Goal: Communication & Community: Answer question/provide support

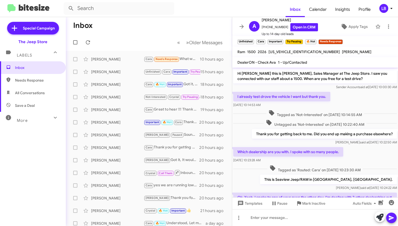
scroll to position [538, 0]
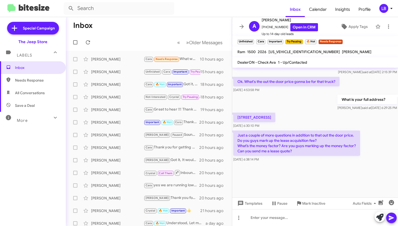
click at [160, 24] on mat-toolbar-row "Inbox" at bounding box center [149, 25] width 166 height 17
click at [311, 110] on div "What is your full address? [PERSON_NAME] said at [DATE] 6:29:25 PM" at bounding box center [315, 103] width 166 height 18
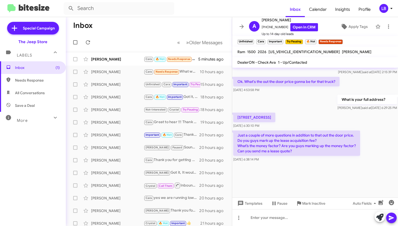
click at [155, 41] on mat-toolbar-row "« Previous » Next Older Messages" at bounding box center [149, 42] width 166 height 17
click at [132, 60] on div "[PERSON_NAME]" at bounding box center [117, 59] width 53 height 5
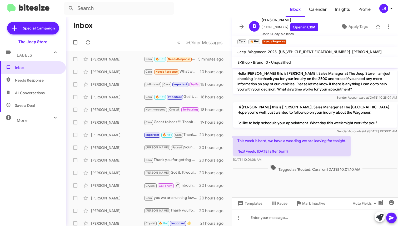
click at [320, 98] on div "Sender Account said at [DATE] 10:25:09 AM" at bounding box center [315, 97] width 164 height 5
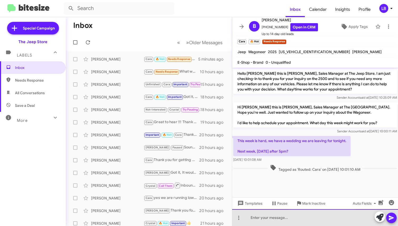
drag, startPoint x: 310, startPoint y: 215, endPoint x: 386, endPoint y: 117, distance: 124.4
click at [310, 215] on div at bounding box center [315, 217] width 166 height 17
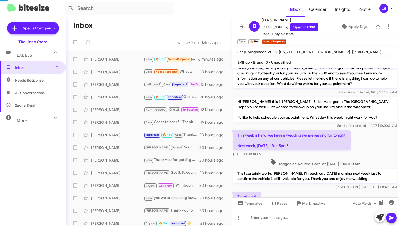
scroll to position [25, 0]
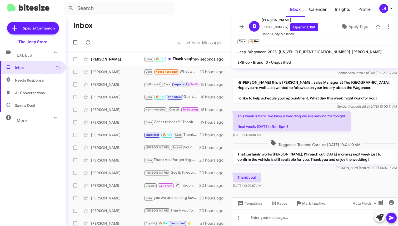
click at [312, 184] on mat-tooltip-component "Mark Inactive" at bounding box center [311, 191] width 28 height 16
click at [311, 203] on span "Mark Inactive" at bounding box center [313, 203] width 23 height 9
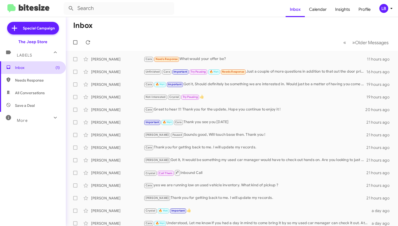
click at [45, 67] on span "Inbox (1)" at bounding box center [37, 67] width 45 height 5
click at [195, 58] on div "Cara Needs Response What would your offer be?" at bounding box center [258, 59] width 229 height 6
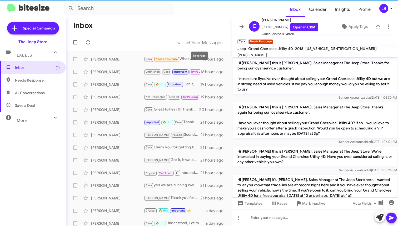
scroll to position [95, 0]
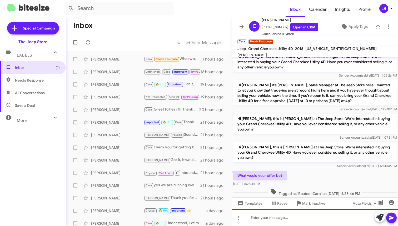
click at [292, 215] on div at bounding box center [315, 217] width 166 height 17
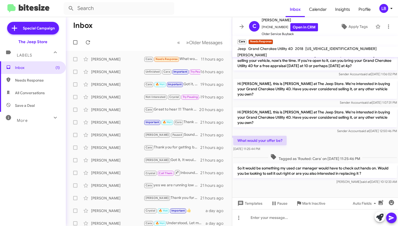
scroll to position [130, 0]
click at [105, 0] on mat-toolbar "Inbox Calendar Insights Profile LB" at bounding box center [199, 8] width 398 height 17
click at [117, 28] on mat-toolbar-row "Inbox" at bounding box center [149, 25] width 166 height 17
click at [43, 65] on span "Inbox (1)" at bounding box center [37, 67] width 45 height 5
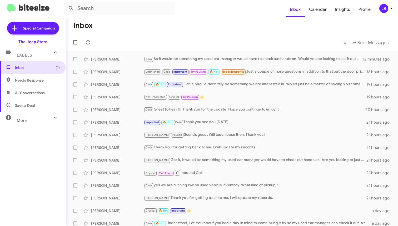
click at [194, 27] on mat-toolbar-row "Inbox" at bounding box center [232, 25] width 332 height 17
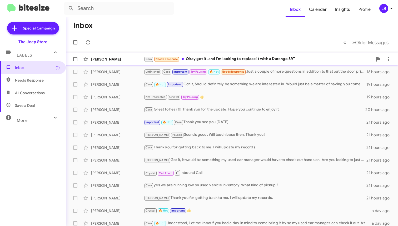
click at [216, 61] on div "Cara Needs Response Okay got it, and I'm looking to replace it with a Durango S…" at bounding box center [258, 59] width 229 height 6
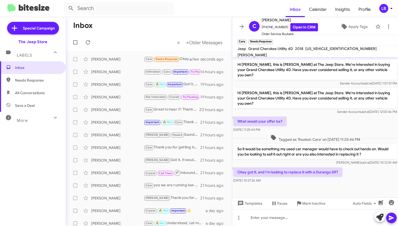
scroll to position [145, 0]
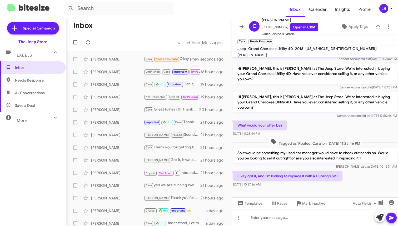
click at [327, 124] on div "What would your offer be? [DATE] 11:25:44 PM" at bounding box center [315, 129] width 166 height 18
click at [316, 219] on div at bounding box center [315, 217] width 166 height 17
drag, startPoint x: 338, startPoint y: 51, endPoint x: 306, endPoint y: 53, distance: 33.0
click at [306, 53] on div "Jeep Grand Cherokee Utility 4D 2018 [US_VEHICLE_IDENTIFICATION_NUMBER] [PERSON_…" at bounding box center [315, 52] width 157 height 13
copy span "[US_VEHICLE_IDENTIFICATION_NUMBER]"
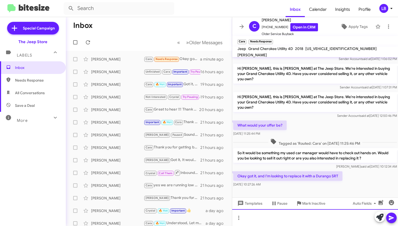
click at [270, 219] on div at bounding box center [315, 217] width 166 height 17
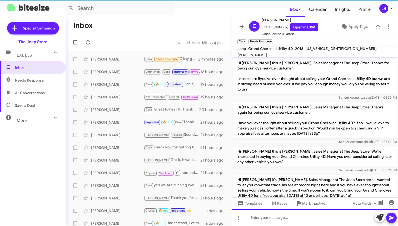
scroll to position [184, 0]
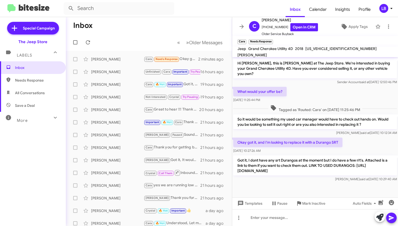
click at [340, 91] on div "What would your offer be? [DATE] 11:25:44 PM" at bounding box center [315, 95] width 166 height 18
drag, startPoint x: 41, startPoint y: 93, endPoint x: 43, endPoint y: 85, distance: 8.6
click at [41, 93] on span "All Conversations" at bounding box center [30, 92] width 30 height 5
type input "in:all-conversations"
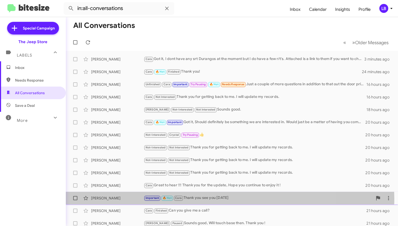
click at [198, 199] on div "Important 🔥 Hot Cara Thank you see you [DATE]" at bounding box center [258, 198] width 229 height 6
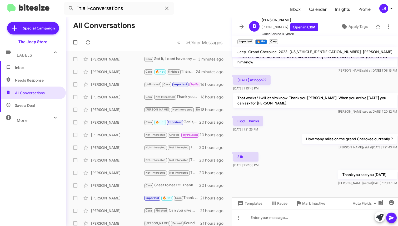
scroll to position [247, 0]
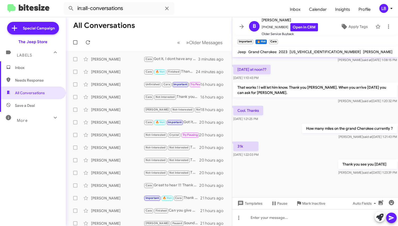
click at [298, 68] on div "[DATE] at noon?? [DATE] 1:10:43 PM" at bounding box center [315, 73] width 166 height 18
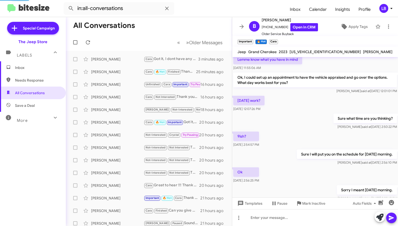
scroll to position [58, 0]
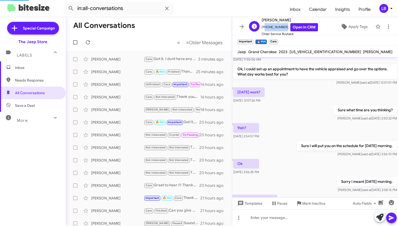
drag, startPoint x: 283, startPoint y: 27, endPoint x: 269, endPoint y: 27, distance: 14.5
click at [264, 29] on span "[PHONE_NUMBER] Open in CRM" at bounding box center [290, 27] width 56 height 8
copy span "17326640615"
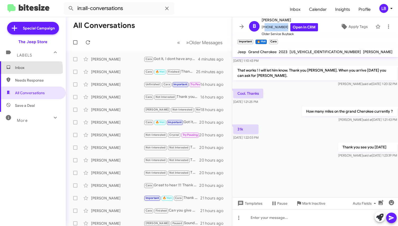
click at [23, 70] on span "Inbox" at bounding box center [37, 67] width 45 height 5
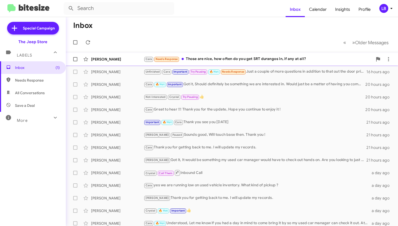
click at [223, 60] on div "Cara Needs Response Those are nice, how often do you get SRT durangos in, if an…" at bounding box center [258, 59] width 229 height 6
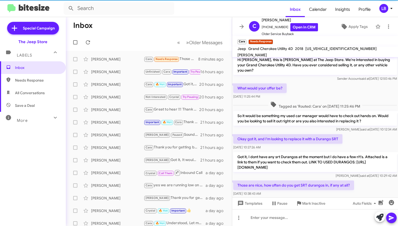
scroll to position [203, 0]
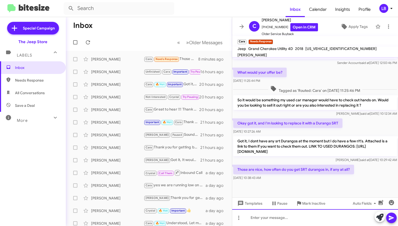
click at [311, 215] on div at bounding box center [315, 217] width 166 height 17
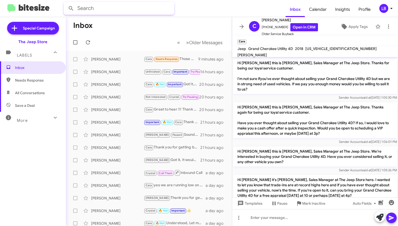
click at [145, 12] on input "text" at bounding box center [119, 8] width 111 height 13
type input "6179453559"
click at [71, 8] on button at bounding box center [71, 8] width 11 height 11
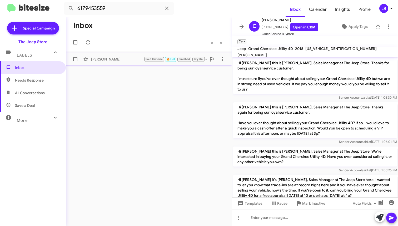
click at [131, 54] on div "[PERSON_NAME] Sold Historic 🔥 Hot Finished Crystal No problem. If you want to s…" at bounding box center [149, 59] width 158 height 11
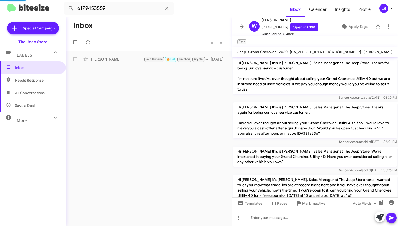
scroll to position [193, 0]
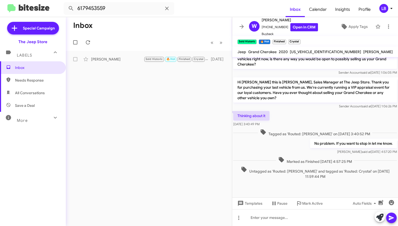
click at [313, 116] on div "Thinking about it [DATE] 3:40:49 PM" at bounding box center [315, 119] width 166 height 18
drag, startPoint x: 288, startPoint y: 217, endPoint x: 303, endPoint y: 148, distance: 70.0
click at [289, 218] on div at bounding box center [315, 217] width 166 height 17
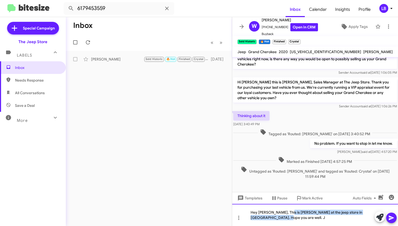
drag, startPoint x: 276, startPoint y: 220, endPoint x: 285, endPoint y: 213, distance: 11.4
click at [285, 213] on div "Hey [PERSON_NAME], This is [PERSON_NAME] at the jeep store in [GEOGRAPHIC_DATA]…" at bounding box center [315, 215] width 166 height 22
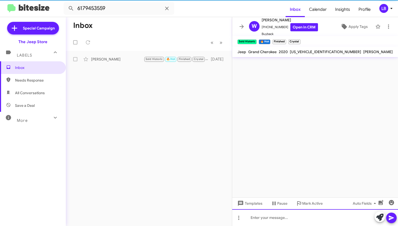
scroll to position [0, 0]
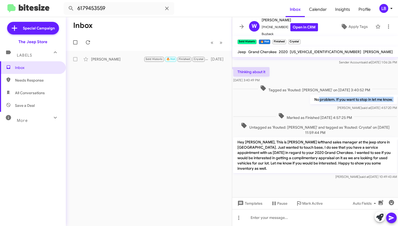
click at [314, 105] on div "No problem. If you want to stop in let me know. [PERSON_NAME] said at [DATE] 4:…" at bounding box center [353, 103] width 87 height 16
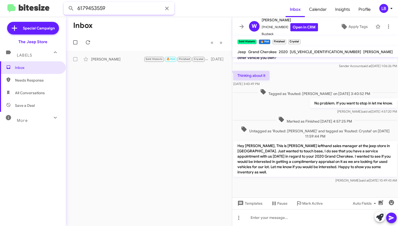
drag, startPoint x: 100, startPoint y: 7, endPoint x: 112, endPoint y: 7, distance: 12.4
click at [100, 7] on input "6179453559" at bounding box center [119, 8] width 111 height 13
click at [114, 8] on input "6179453559" at bounding box center [119, 8] width 111 height 13
drag, startPoint x: 116, startPoint y: 9, endPoint x: 40, endPoint y: 4, distance: 75.5
click at [40, 4] on mat-toolbar "6179453559 Inbox Calendar Insights Profile LB" at bounding box center [199, 8] width 398 height 17
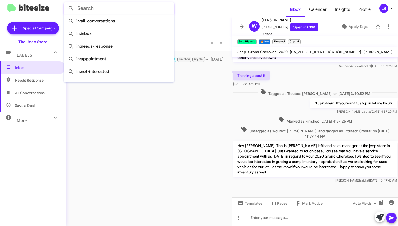
click at [71, 8] on button at bounding box center [71, 8] width 11 height 11
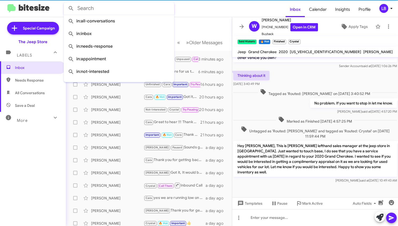
click at [205, 18] on mat-toolbar-row "Inbox" at bounding box center [149, 25] width 166 height 17
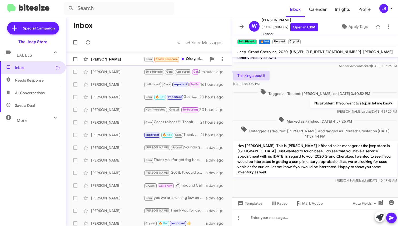
click at [125, 61] on div "[PERSON_NAME]" at bounding box center [117, 59] width 53 height 5
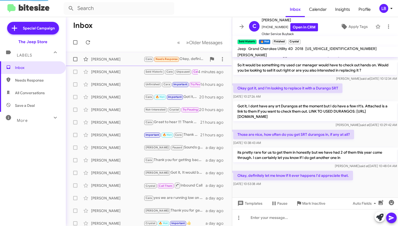
scroll to position [247, 0]
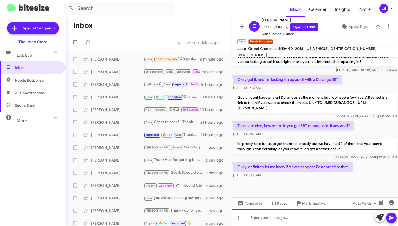
drag, startPoint x: 297, startPoint y: 217, endPoint x: 357, endPoint y: 109, distance: 123.1
click at [297, 217] on div at bounding box center [315, 217] width 166 height 17
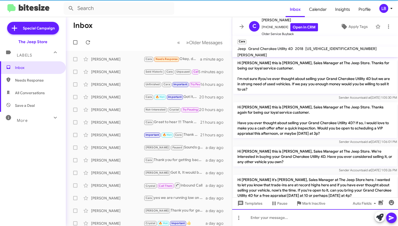
scroll to position [266, 0]
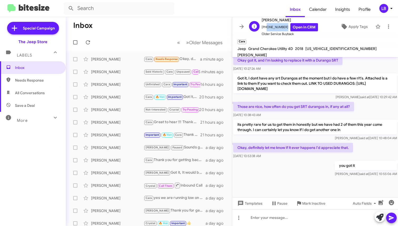
drag, startPoint x: 283, startPoint y: 27, endPoint x: 264, endPoint y: 29, distance: 18.8
click at [264, 29] on span "[PHONE_NUMBER] Open in CRM" at bounding box center [290, 27] width 56 height 8
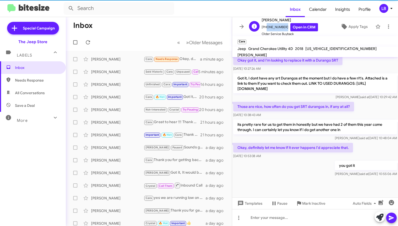
copy span "8484671962"
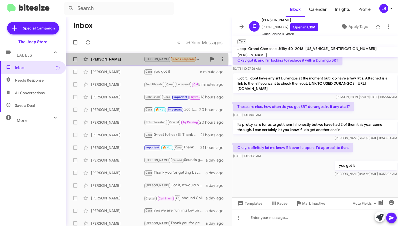
click at [127, 60] on div "[PERSON_NAME]" at bounding box center [117, 59] width 53 height 5
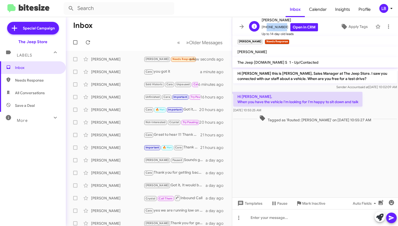
drag, startPoint x: 282, startPoint y: 26, endPoint x: 268, endPoint y: 28, distance: 13.8
click at [264, 29] on span "[PHONE_NUMBER] Open in CRM" at bounding box center [290, 27] width 56 height 8
copy span "9086924316"
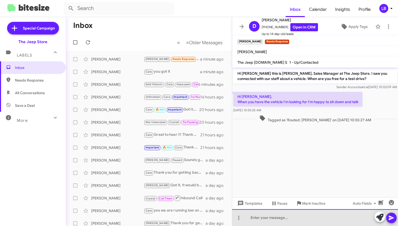
click at [286, 218] on div at bounding box center [315, 217] width 166 height 17
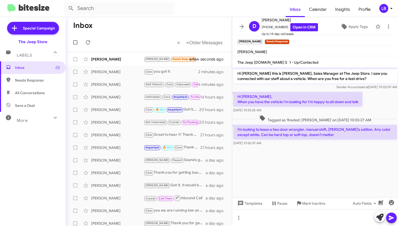
click at [308, 114] on div "Tagged as 'Routed: [PERSON_NAME]' on [DATE] 10:55:27 AM" at bounding box center [315, 119] width 166 height 10
click at [286, 120] on span "Tagged as 'Routed: [PERSON_NAME]' on [DATE] 10:55:27 AM" at bounding box center [315, 119] width 116 height 8
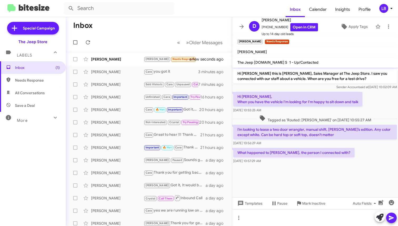
click at [317, 142] on div "[DATE] 10:56:29 AM" at bounding box center [315, 143] width 164 height 5
click at [347, 169] on div at bounding box center [315, 168] width 166 height 7
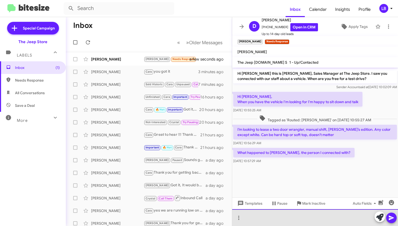
click at [312, 219] on div at bounding box center [315, 217] width 166 height 17
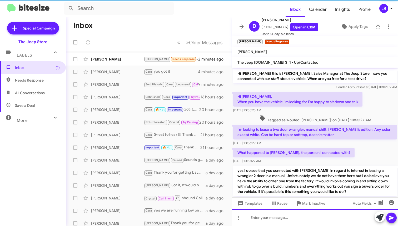
scroll to position [18, 0]
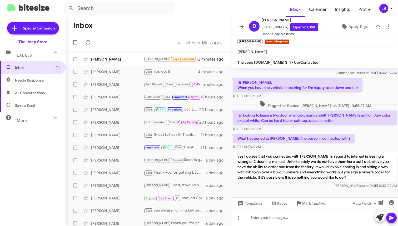
click at [346, 94] on div "[DATE] 10:55:25 AM" at bounding box center [297, 95] width 129 height 5
click at [136, 31] on mat-toolbar-row "Inbox" at bounding box center [149, 25] width 166 height 17
drag, startPoint x: 126, startPoint y: 38, endPoint x: 169, endPoint y: 65, distance: 51.0
click at [126, 38] on mat-toolbar-row "« Previous » Next Older Messages" at bounding box center [149, 42] width 166 height 17
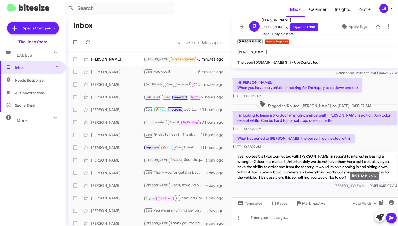
click at [351, 170] on mat-tooltip-component "[DATE] 10:59:09 AM" at bounding box center [365, 176] width 36 height 16
click at [346, 149] on div "What happened to [PERSON_NAME], the person I connected with? [DATE] 10:57:29 AM" at bounding box center [315, 142] width 166 height 18
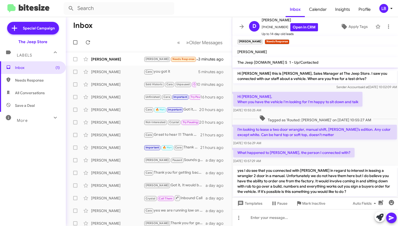
click at [277, 86] on div "Sender Account said at [DATE] 10:02:09 AM" at bounding box center [315, 87] width 164 height 5
click at [145, 30] on mat-toolbar-row "Inbox" at bounding box center [149, 25] width 166 height 17
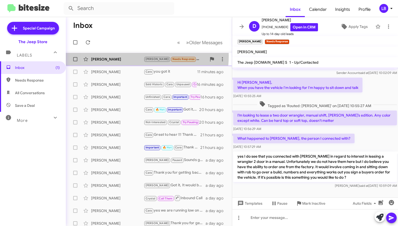
click at [121, 56] on div "[PERSON_NAME] [PERSON_NAME] Needs Response What happened to [PERSON_NAME], the …" at bounding box center [149, 59] width 158 height 11
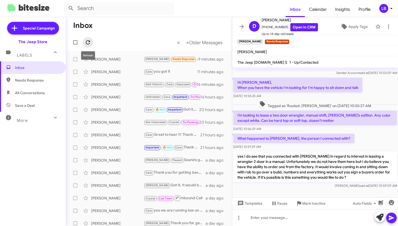
click at [90, 42] on icon at bounding box center [88, 42] width 4 height 4
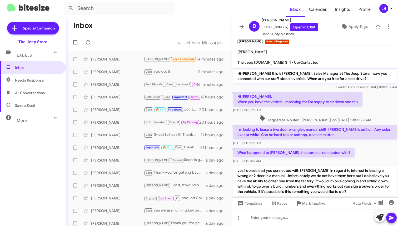
click at [277, 92] on p "Hi [PERSON_NAME], When you have the vehicle I'm looking for I'm happy to sit do…" at bounding box center [297, 99] width 129 height 15
click at [147, 26] on mat-toolbar-row "Inbox" at bounding box center [149, 25] width 166 height 17
click at [112, 8] on input "text" at bounding box center [119, 8] width 111 height 13
click at [71, 8] on button at bounding box center [71, 8] width 11 height 11
type input "7329956107"
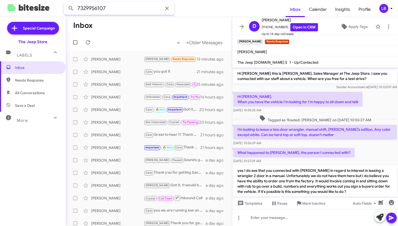
click at [71, 8] on button at bounding box center [71, 8] width 11 height 11
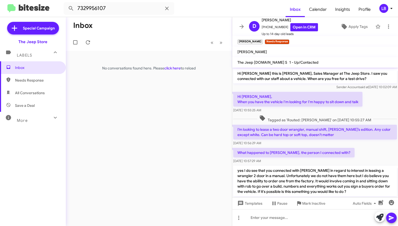
click at [134, 16] on mat-toolbar "7329956107 Inbox Calendar Insights Profile LB" at bounding box center [199, 8] width 398 height 17
drag, startPoint x: 135, startPoint y: 14, endPoint x: 115, endPoint y: 12, distance: 20.2
click at [117, 14] on input "7329956107" at bounding box center [119, 8] width 111 height 13
drag, startPoint x: 110, startPoint y: 7, endPoint x: 17, endPoint y: -1, distance: 93.9
click at [17, 0] on html "7329956107 Inbox Calendar Insights Profile LB Special Campaign The Jeep Store L…" at bounding box center [199, 113] width 398 height 226
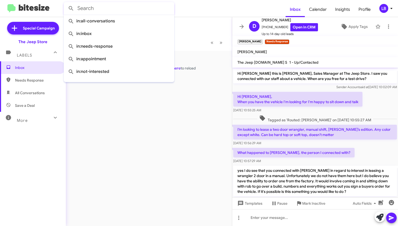
click at [71, 8] on button at bounding box center [71, 8] width 11 height 11
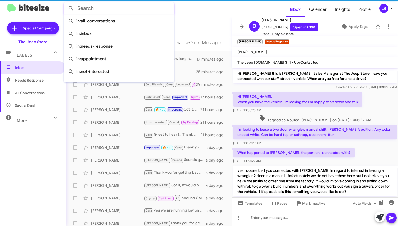
scroll to position [14, 0]
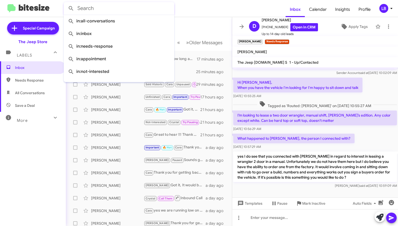
click at [361, 130] on div "[DATE] 10:56:29 AM" at bounding box center [315, 128] width 164 height 5
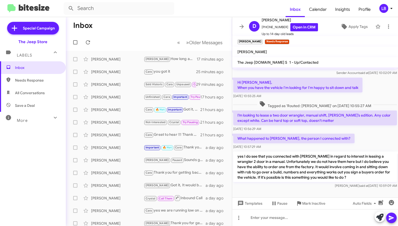
click at [156, 29] on mat-toolbar-row "Inbox" at bounding box center [149, 25] width 166 height 17
click at [106, 10] on input "text" at bounding box center [119, 8] width 111 height 13
type input "7322665772"
click at [71, 8] on button at bounding box center [71, 8] width 11 height 11
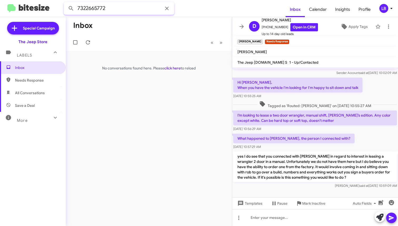
drag, startPoint x: 120, startPoint y: 13, endPoint x: 73, endPoint y: 1, distance: 48.7
click at [120, 13] on input "7322665772" at bounding box center [119, 8] width 111 height 13
drag, startPoint x: 73, startPoint y: 1, endPoint x: -31, endPoint y: -8, distance: 103.9
click at [0, 0] on html "7322665772 Inbox Calendar Insights Profile LB Special Campaign The Jeep Store L…" at bounding box center [199, 113] width 398 height 226
click at [71, 8] on button at bounding box center [71, 8] width 11 height 11
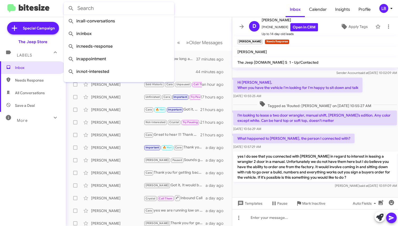
click at [200, 21] on mat-toolbar-row "Inbox" at bounding box center [149, 25] width 166 height 17
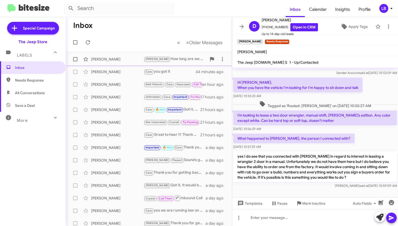
click at [173, 58] on div "[PERSON_NAME] How long are we talking? My mother in law tried that [DATE] and […" at bounding box center [175, 59] width 63 height 6
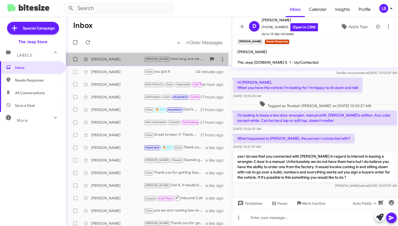
click at [107, 59] on div "[PERSON_NAME]" at bounding box center [117, 59] width 53 height 5
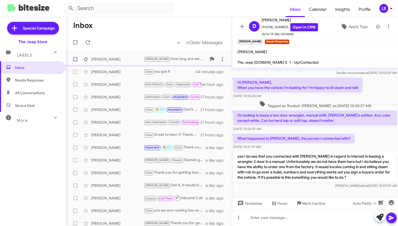
click at [107, 59] on div "[PERSON_NAME]" at bounding box center [117, 59] width 53 height 5
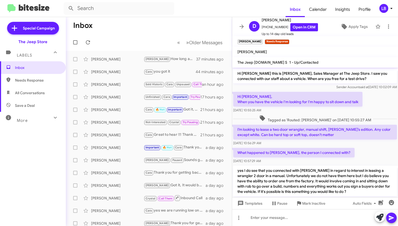
scroll to position [14, 0]
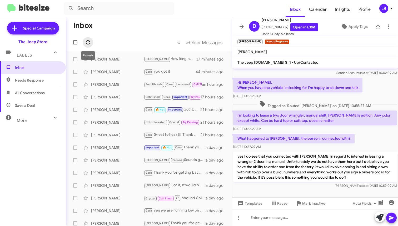
click at [90, 41] on icon at bounding box center [88, 42] width 6 height 6
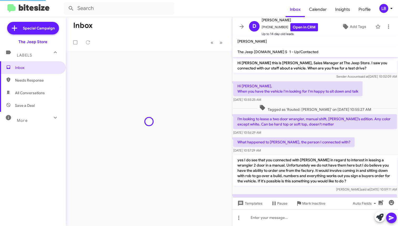
scroll to position [33, 0]
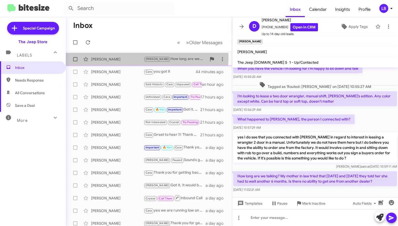
click at [118, 57] on div "[PERSON_NAME]" at bounding box center [117, 59] width 53 height 5
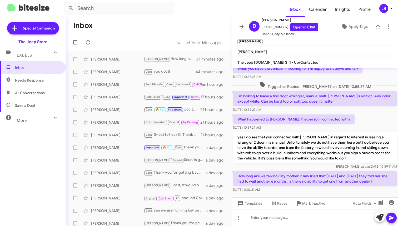
scroll to position [44, 0]
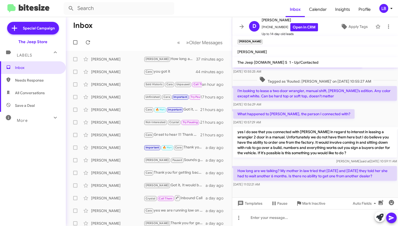
click at [343, 110] on div "What happened to [PERSON_NAME], the person I connected with? [DATE] 10:57:29 AM" at bounding box center [315, 117] width 166 height 18
click at [339, 114] on div "What happened to [PERSON_NAME], the person I connected with? [DATE] 10:57:29 AM" at bounding box center [315, 117] width 166 height 18
click at [318, 177] on p "How long are we talking? My mother in law tried that [DATE] and [DATE] they tol…" at bounding box center [315, 173] width 164 height 15
drag, startPoint x: 314, startPoint y: 218, endPoint x: 388, endPoint y: 99, distance: 140.7
click at [314, 218] on div at bounding box center [315, 217] width 166 height 17
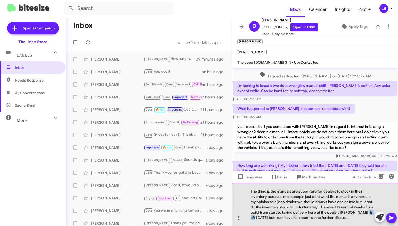
drag, startPoint x: 362, startPoint y: 210, endPoint x: 376, endPoint y: 208, distance: 13.8
click at [376, 208] on div "The thing is the manuals are super rare for dealers to stock in their inventory…" at bounding box center [315, 204] width 166 height 43
click at [297, 215] on div "The thing is the manuals are super rare for dealers to stock in their inventory…" at bounding box center [315, 204] width 166 height 43
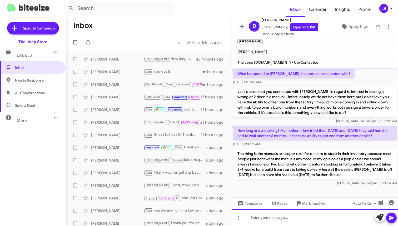
scroll to position [84, 0]
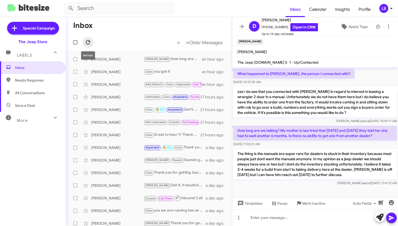
click at [88, 44] on icon at bounding box center [88, 42] width 6 height 6
click at [140, 40] on mat-toolbar-row "« Previous » Next Older Messages" at bounding box center [149, 42] width 166 height 17
click at [297, 125] on div "How long are we talking? My mother in law tried that two years ago and three mo…" at bounding box center [315, 136] width 166 height 23
click at [145, 47] on mat-toolbar-row "« Previous » Next Older Messages" at bounding box center [149, 42] width 166 height 17
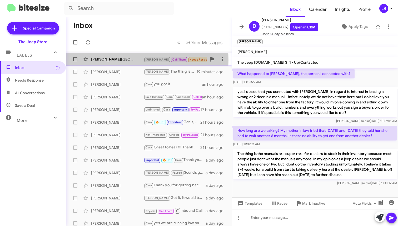
click at [109, 60] on div "A.J. Mazza" at bounding box center [117, 59] width 53 height 5
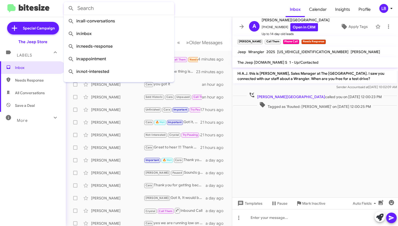
click at [120, 11] on input "text" at bounding box center [119, 8] width 111 height 13
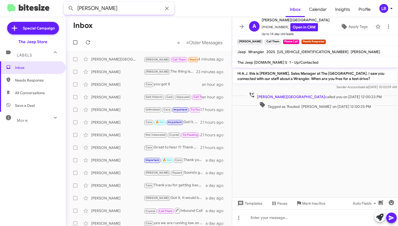
click at [71, 8] on button at bounding box center [71, 8] width 11 height 11
type input "Paul fernandes"
click at [71, 8] on button at bounding box center [71, 8] width 11 height 11
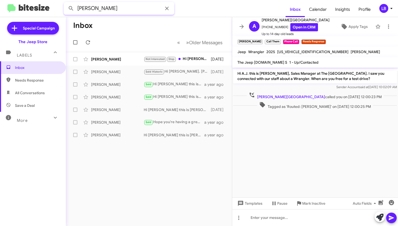
drag, startPoint x: 134, startPoint y: 9, endPoint x: 137, endPoint y: 9, distance: 2.9
click at [134, 9] on input "Paul fernandes" at bounding box center [119, 8] width 111 height 13
click at [6, 0] on html "Paul fernandes Inbox Calendar Insights Profile LB Special Campaign The Jeep Sto…" at bounding box center [199, 113] width 398 height 226
click at [71, 8] on button at bounding box center [71, 8] width 11 height 11
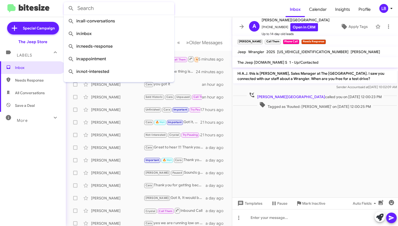
click at [178, 29] on mat-toolbar-row "Inbox" at bounding box center [149, 25] width 166 height 17
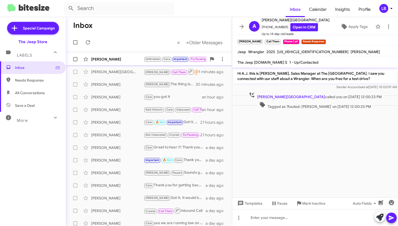
click at [123, 62] on div "Alejandro Sosa Unfinished Cara Important Try Pausing 🔥 Hot Needs Response Any i…" at bounding box center [149, 59] width 158 height 11
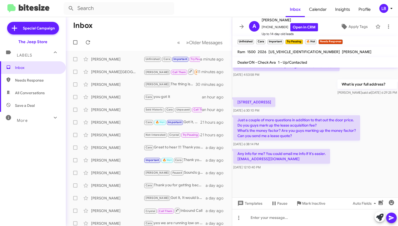
click at [284, 91] on div "What is your full address? [PERSON_NAME] said at [DATE] 6:29:25 PM" at bounding box center [315, 87] width 166 height 18
click at [295, 85] on div "What is your full address? [PERSON_NAME] said at [DATE] 6:29:25 PM" at bounding box center [315, 87] width 166 height 18
click at [300, 79] on div "What is your full address? [PERSON_NAME] said at [DATE] 6:29:25 PM" at bounding box center [315, 87] width 166 height 18
click at [162, 35] on mat-toolbar-row "« Previous » Next Older Messages" at bounding box center [149, 42] width 166 height 17
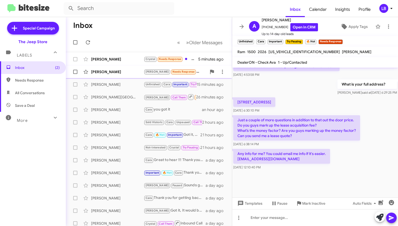
click at [125, 73] on div "[PERSON_NAME]" at bounding box center [117, 71] width 53 height 5
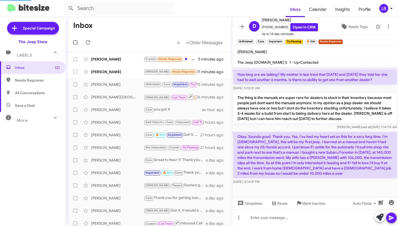
scroll to position [140, 0]
click at [310, 181] on div "Oct 2, 2025, 12:14:37 PM" at bounding box center [315, 181] width 164 height 5
click at [290, 186] on div at bounding box center [315, 192] width 166 height 12
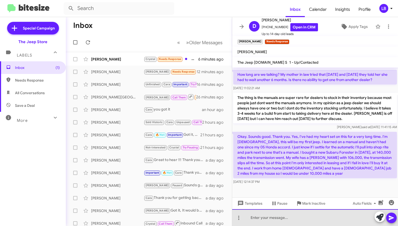
drag, startPoint x: 284, startPoint y: 223, endPoint x: 362, endPoint y: 116, distance: 131.8
click at [284, 223] on div at bounding box center [315, 217] width 166 height 17
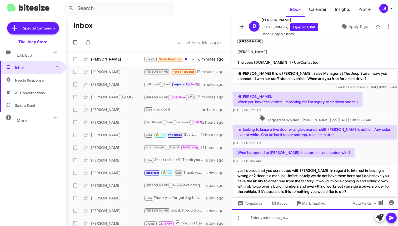
scroll to position [160, 0]
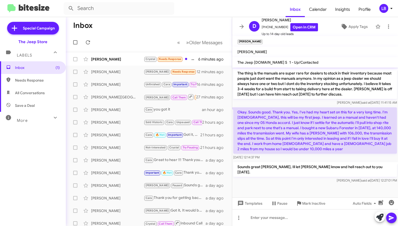
click at [349, 66] on div "Oct 2, 2025, 11:02:21 AM" at bounding box center [315, 63] width 164 height 5
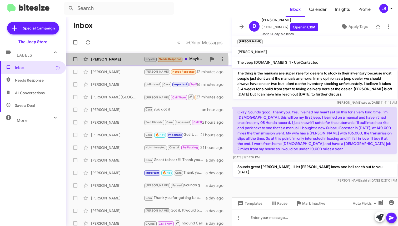
click at [113, 62] on div "Lillian Ottaviano Crystal Needs Response Maybe if the price is right 6 minutes …" at bounding box center [149, 59] width 158 height 11
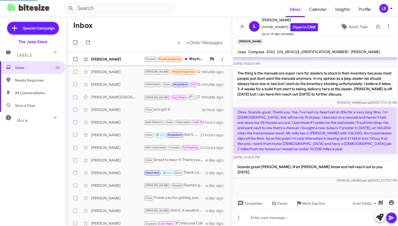
scroll to position [41, 0]
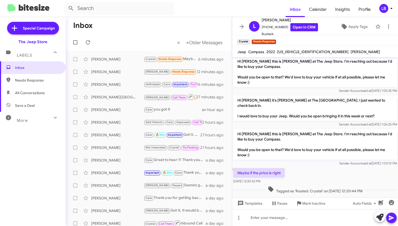
click at [263, 122] on div "Sender Account said at Dec 3, 2024, 1:06:25 PM" at bounding box center [315, 124] width 164 height 5
drag, startPoint x: 283, startPoint y: 27, endPoint x: 268, endPoint y: 27, distance: 15.0
click at [264, 27] on span "+17329969675 Open in CRM" at bounding box center [290, 27] width 56 height 8
copy span "7329969675"
click at [257, 92] on div "Sender Account said at Nov 5, 2024, 1:05:35 PM" at bounding box center [315, 90] width 164 height 5
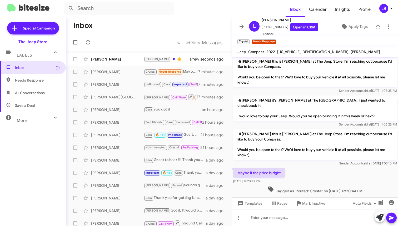
click at [116, 42] on mat-toolbar-row "« Previous » Next Older Messages" at bounding box center [149, 42] width 166 height 17
drag, startPoint x: 250, startPoint y: 95, endPoint x: 253, endPoint y: 114, distance: 19.7
click at [250, 95] on div "Hi Lillian it's Michael Lefthand at The Jeep Store. I just wanted to check back…" at bounding box center [315, 112] width 166 height 34
click at [308, 178] on div "Maybe if the price is right Oct 2, 2025, 12:20:42 PM" at bounding box center [315, 176] width 166 height 18
click at [287, 216] on div at bounding box center [315, 217] width 166 height 17
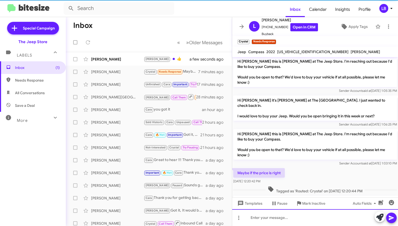
scroll to position [0, 0]
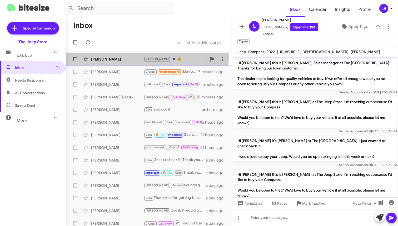
click at [117, 56] on div "Dave Ricker Andrew 👍 a few seconds ago" at bounding box center [149, 59] width 158 height 11
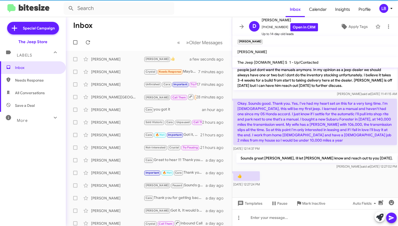
scroll to position [179, 0]
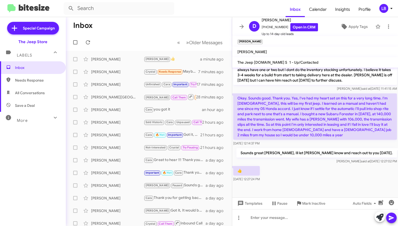
click at [181, 16] on mat-toolbar "Inbox Calendar Insights Profile LB" at bounding box center [199, 8] width 398 height 17
click at [131, 37] on mat-toolbar-row "« Previous » Next Older Messages" at bounding box center [149, 42] width 166 height 17
drag, startPoint x: 336, startPoint y: 87, endPoint x: 330, endPoint y: 85, distance: 6.6
click at [336, 87] on div "Luis said at Oct 2, 2025, 11:41:15 AM" at bounding box center [315, 88] width 164 height 5
click at [145, 30] on mat-toolbar-row "Inbox" at bounding box center [149, 25] width 166 height 17
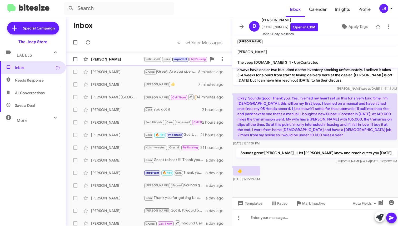
click at [128, 56] on div "Alejandro Sosa Unfinished Cara Important Try Pausing 🔥 Hot Needs Response Ok. L…" at bounding box center [149, 59] width 158 height 11
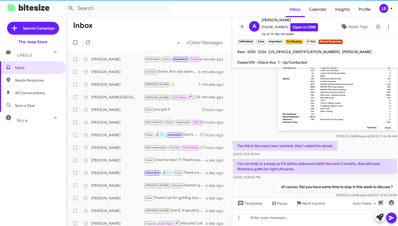
scroll to position [636, 0]
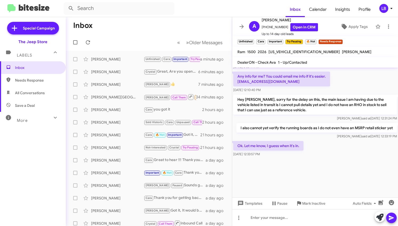
click at [349, 78] on div "Any info for me? You could email me info if it's easier. Asosa24@aol.com Oct 2,…" at bounding box center [315, 82] width 166 height 23
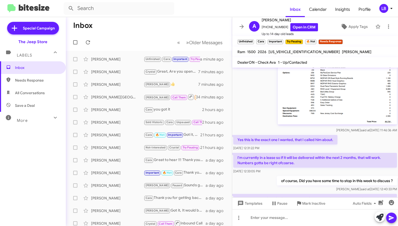
scroll to position [247, 0]
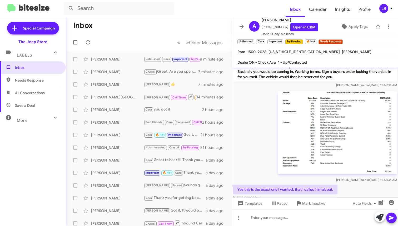
click at [337, 134] on img at bounding box center [337, 132] width 119 height 83
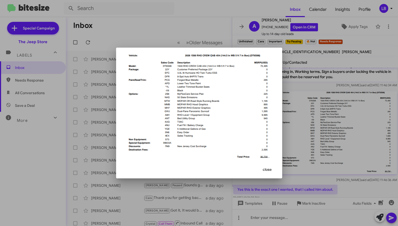
click at [313, 122] on div at bounding box center [199, 113] width 398 height 226
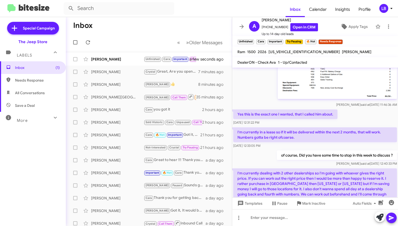
scroll to position [287, 0]
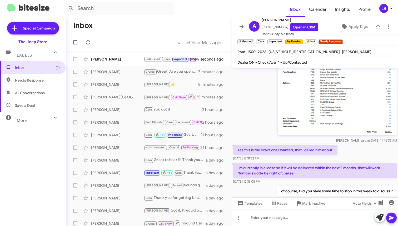
click at [348, 103] on img at bounding box center [337, 93] width 119 height 83
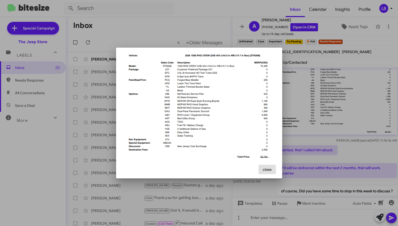
click at [326, 105] on div at bounding box center [199, 113] width 398 height 226
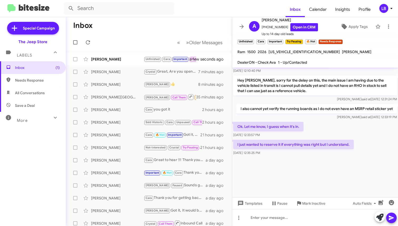
scroll to position [1, 0]
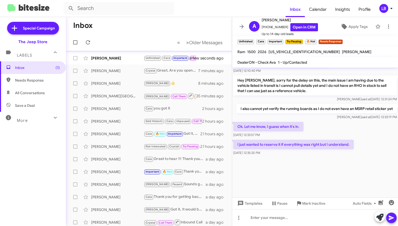
click at [98, 39] on mat-toolbar-row "« Previous » Next Older Messages" at bounding box center [149, 42] width 166 height 17
click at [108, 59] on div "[PERSON_NAME]" at bounding box center [117, 58] width 53 height 5
click at [160, 29] on mat-toolbar-row "Inbox" at bounding box center [149, 25] width 166 height 17
drag, startPoint x: 169, startPoint y: 21, endPoint x: 105, endPoint y: 5, distance: 65.1
click at [169, 21] on mat-toolbar-row "Inbox" at bounding box center [149, 25] width 166 height 17
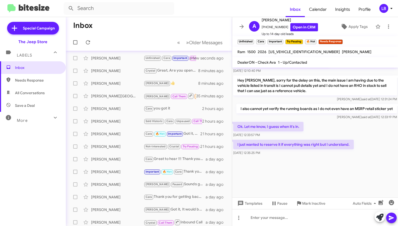
click at [156, 33] on mat-toolbar-row "Inbox" at bounding box center [149, 25] width 166 height 17
click at [182, 30] on mat-toolbar-row "Inbox" at bounding box center [149, 25] width 166 height 17
click at [324, 127] on div "Ok. Let me know, I guess when it's in. Oct 2, 2025, 12:33:57 PM" at bounding box center [315, 130] width 166 height 18
click at [308, 136] on div "Ok. Let me know, I guess when it's in. Oct 2, 2025, 12:33:57 PM" at bounding box center [315, 130] width 166 height 18
click at [126, 21] on mat-toolbar-row "Inbox" at bounding box center [149, 25] width 166 height 17
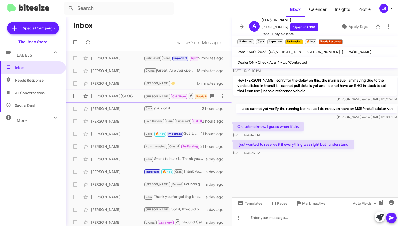
scroll to position [0, 0]
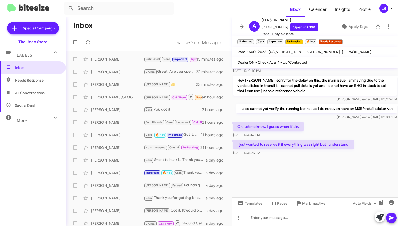
click at [119, 34] on mat-toolbar-row "« Previous » Next Older Messages" at bounding box center [149, 42] width 166 height 17
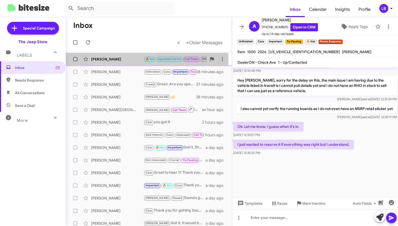
click at [125, 60] on div "Nicholas Scannelli" at bounding box center [117, 59] width 53 height 5
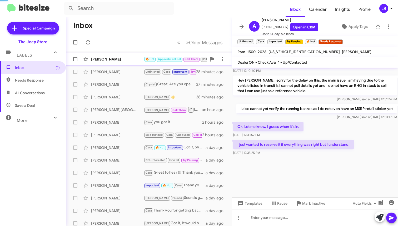
scroll to position [286, 0]
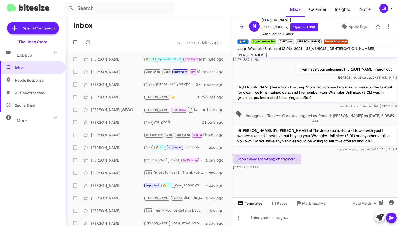
click at [250, 207] on span "Templates" at bounding box center [250, 203] width 26 height 9
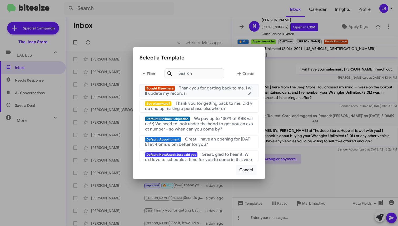
click at [230, 92] on div "Bought Elsewhere Thank you for getting back to me. I will update my records." at bounding box center [199, 91] width 108 height 11
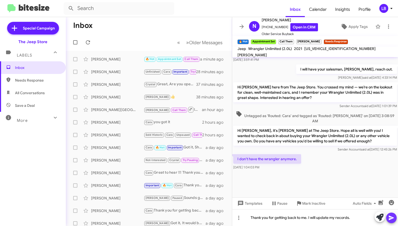
click at [394, 217] on icon at bounding box center [391, 218] width 6 height 6
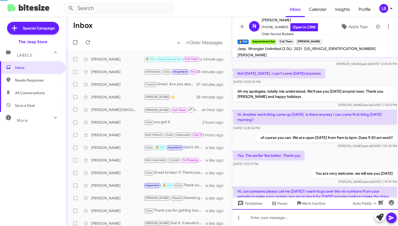
scroll to position [498, 0]
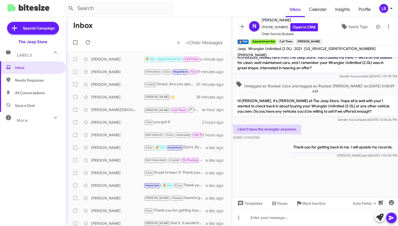
click at [163, 24] on mat-toolbar-row "Inbox" at bounding box center [149, 25] width 166 height 17
click at [155, 28] on mat-toolbar-row "Inbox" at bounding box center [149, 25] width 166 height 17
click at [145, 32] on mat-toolbar-row "Inbox" at bounding box center [149, 25] width 166 height 17
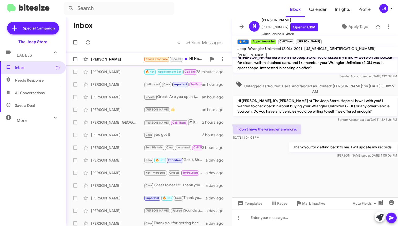
click at [141, 62] on div "John Bradle" at bounding box center [117, 59] width 53 height 5
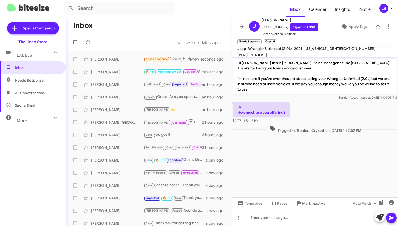
click at [305, 107] on div "Hi How much are you offering? Oct 2, 2025, 1:32:49 PM" at bounding box center [315, 112] width 166 height 23
drag, startPoint x: 283, startPoint y: 27, endPoint x: 269, endPoint y: 28, distance: 13.7
click at [264, 29] on span "+19738096219 Open in CRM" at bounding box center [290, 27] width 56 height 8
copy span "19738096219"
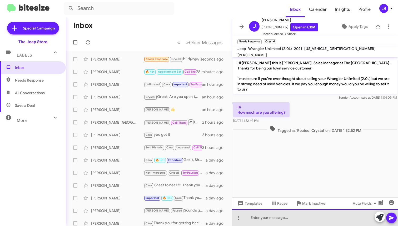
click at [290, 217] on div at bounding box center [315, 217] width 166 height 17
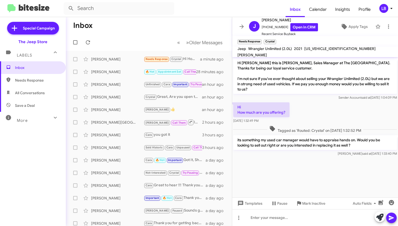
click at [341, 114] on div "Hi How much are you offering? Oct 2, 2025, 1:32:49 PM" at bounding box center [315, 112] width 166 height 23
drag, startPoint x: 282, startPoint y: 28, endPoint x: 265, endPoint y: 28, distance: 16.9
click at [265, 28] on span "+19738096219 Open in CRM" at bounding box center [290, 27] width 56 height 8
copy span "9738096219"
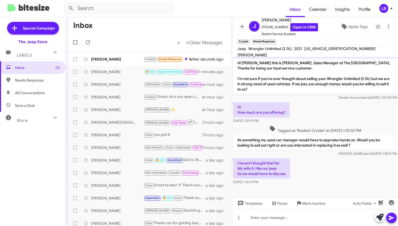
click at [312, 108] on div "Hi How much are you offering? Oct 2, 2025, 1:32:49 PM" at bounding box center [315, 112] width 166 height 23
click at [313, 179] on div "I haven't thought that far. My wife & I like our jeep So we would have to discu…" at bounding box center [315, 171] width 166 height 28
click at [308, 220] on div at bounding box center [315, 217] width 166 height 17
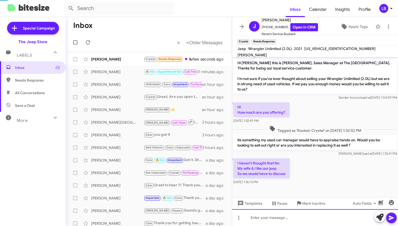
scroll to position [14, 0]
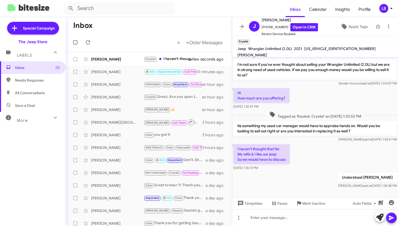
click at [355, 107] on div "Hi How much are you offering? Oct 2, 2025, 1:32:49 PM" at bounding box center [315, 98] width 166 height 23
click at [122, 62] on div "John Bradle Crystal I haven't thought that far. My wife & I like our jeep So we…" at bounding box center [149, 59] width 158 height 11
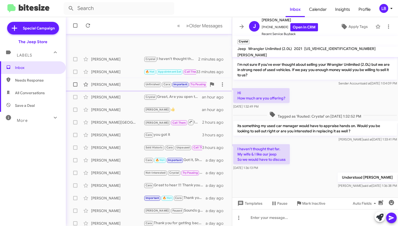
scroll to position [80, 0]
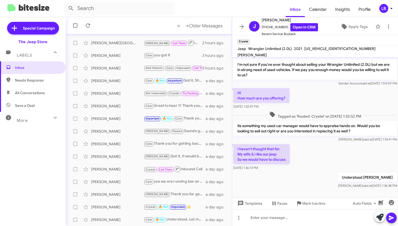
click at [146, 30] on mat-toolbar-row "« Previous » Next Older Messages" at bounding box center [149, 25] width 166 height 17
drag, startPoint x: 324, startPoint y: 156, endPoint x: 323, endPoint y: 119, distance: 37.7
click at [324, 156] on div "I haven't thought that far. My wife & I like our jeep So we would have to discu…" at bounding box center [315, 157] width 166 height 28
drag, startPoint x: 341, startPoint y: 95, endPoint x: 342, endPoint y: 84, distance: 10.6
click at [293, 93] on div "Hi How much are you offering? Oct 2, 2025, 1:32:49 PM" at bounding box center [315, 98] width 166 height 23
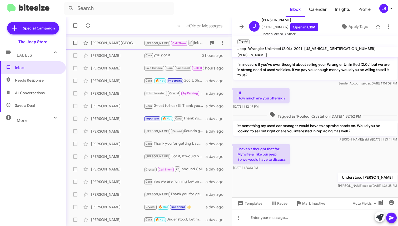
scroll to position [0, 0]
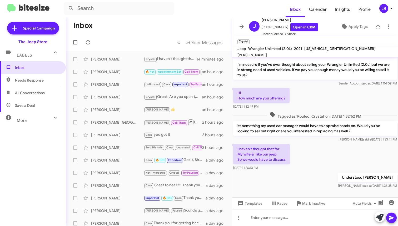
click at [114, 18] on mat-toolbar-row "Inbox" at bounding box center [149, 25] width 166 height 17
click at [136, 48] on mat-toolbar-row "« Previous » Next Older Messages" at bounding box center [149, 42] width 166 height 17
